Goal: Book appointment/travel/reservation

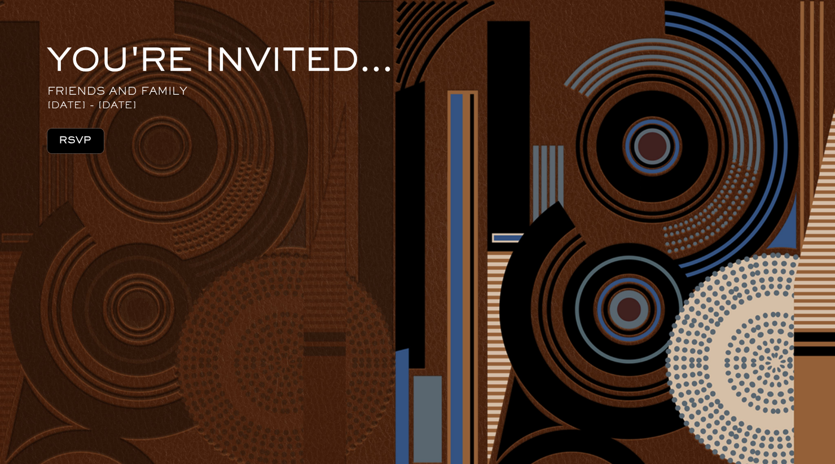
click at [81, 141] on button "RSVP" at bounding box center [75, 141] width 56 height 25
click at [79, 140] on button "RSVP" at bounding box center [75, 141] width 56 height 25
click at [519, 261] on div "YOU'RE INVITED... FRIENDS AND FAMILY SEPTEMBER 6TH - 9TH RSVP" at bounding box center [417, 232] width 835 height 464
click at [86, 152] on button "RSVP" at bounding box center [75, 141] width 56 height 25
click at [242, 240] on div "YOU'RE INVITED... FRIENDS AND FAMILY SEPTEMBER 6TH - 9TH RSVP" at bounding box center [417, 232] width 835 height 464
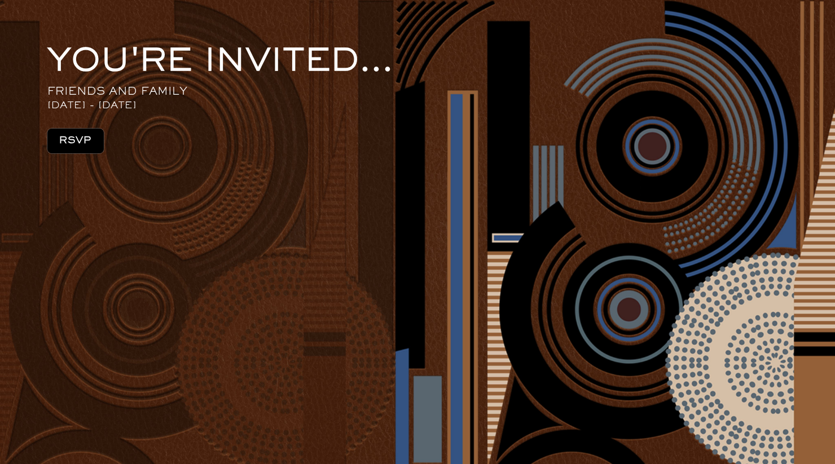
click at [85, 143] on button "RSVP" at bounding box center [75, 141] width 56 height 25
